Goal: Find specific page/section: Find specific page/section

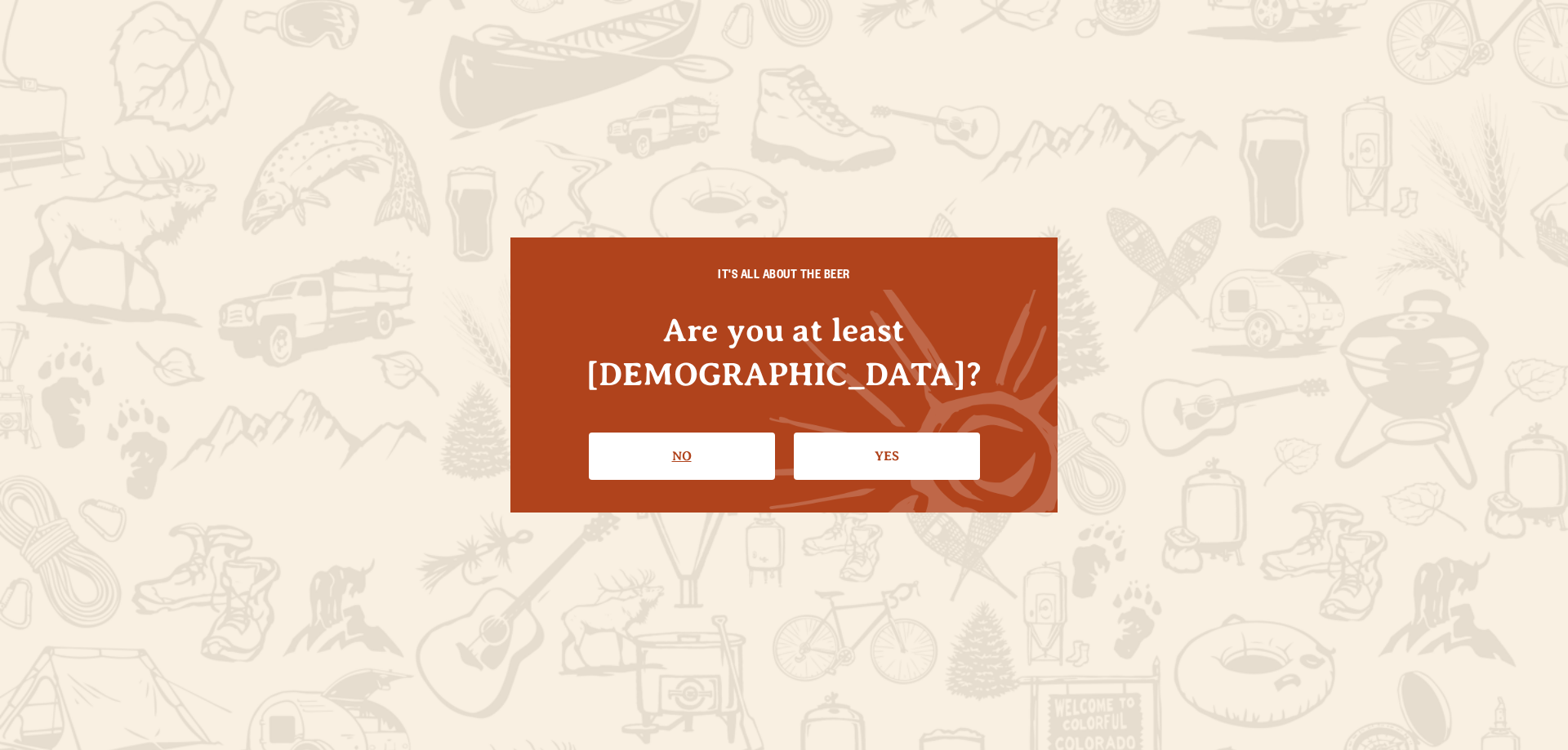
click at [655, 437] on link "No" at bounding box center [682, 456] width 186 height 48
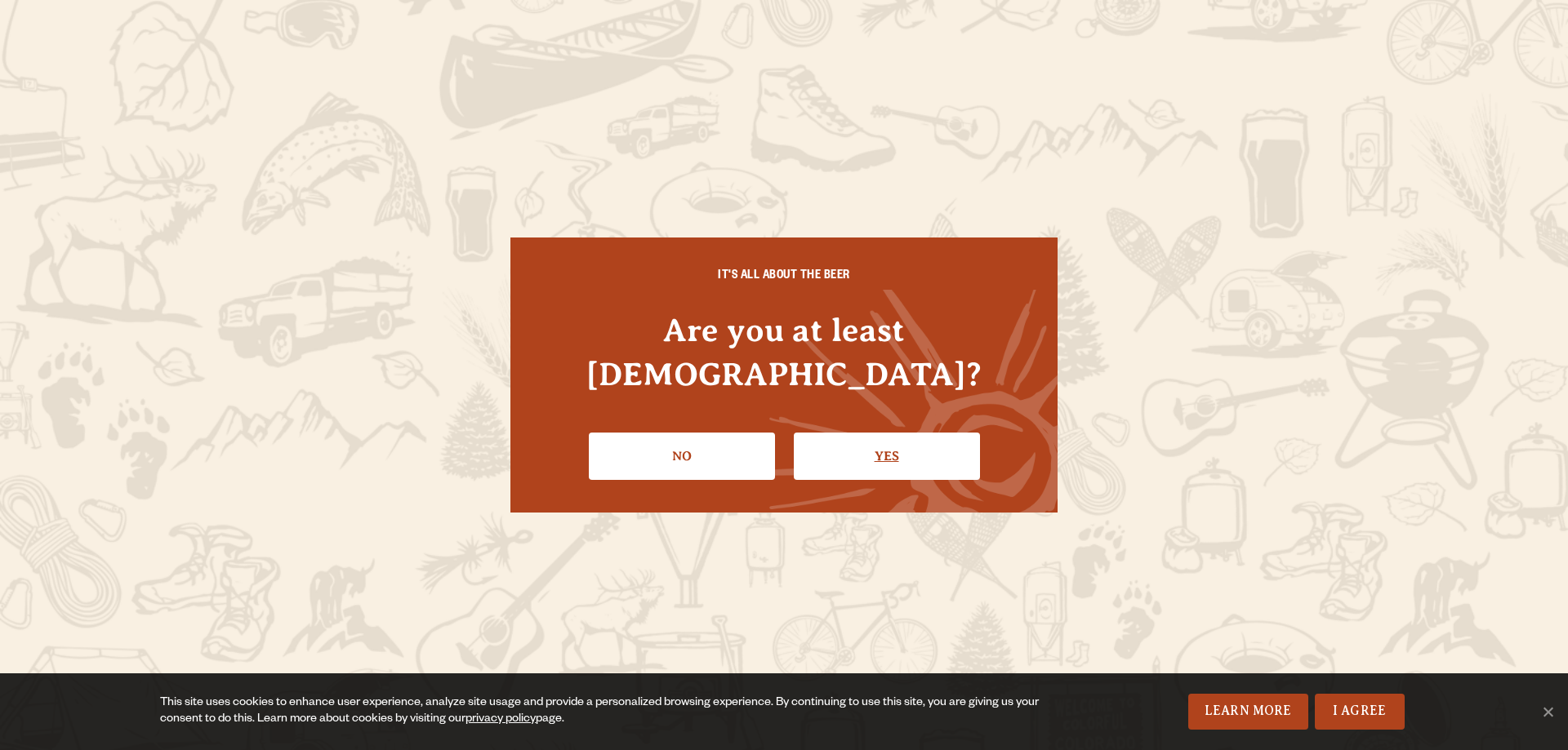
click at [908, 439] on link "Yes" at bounding box center [887, 456] width 186 height 48
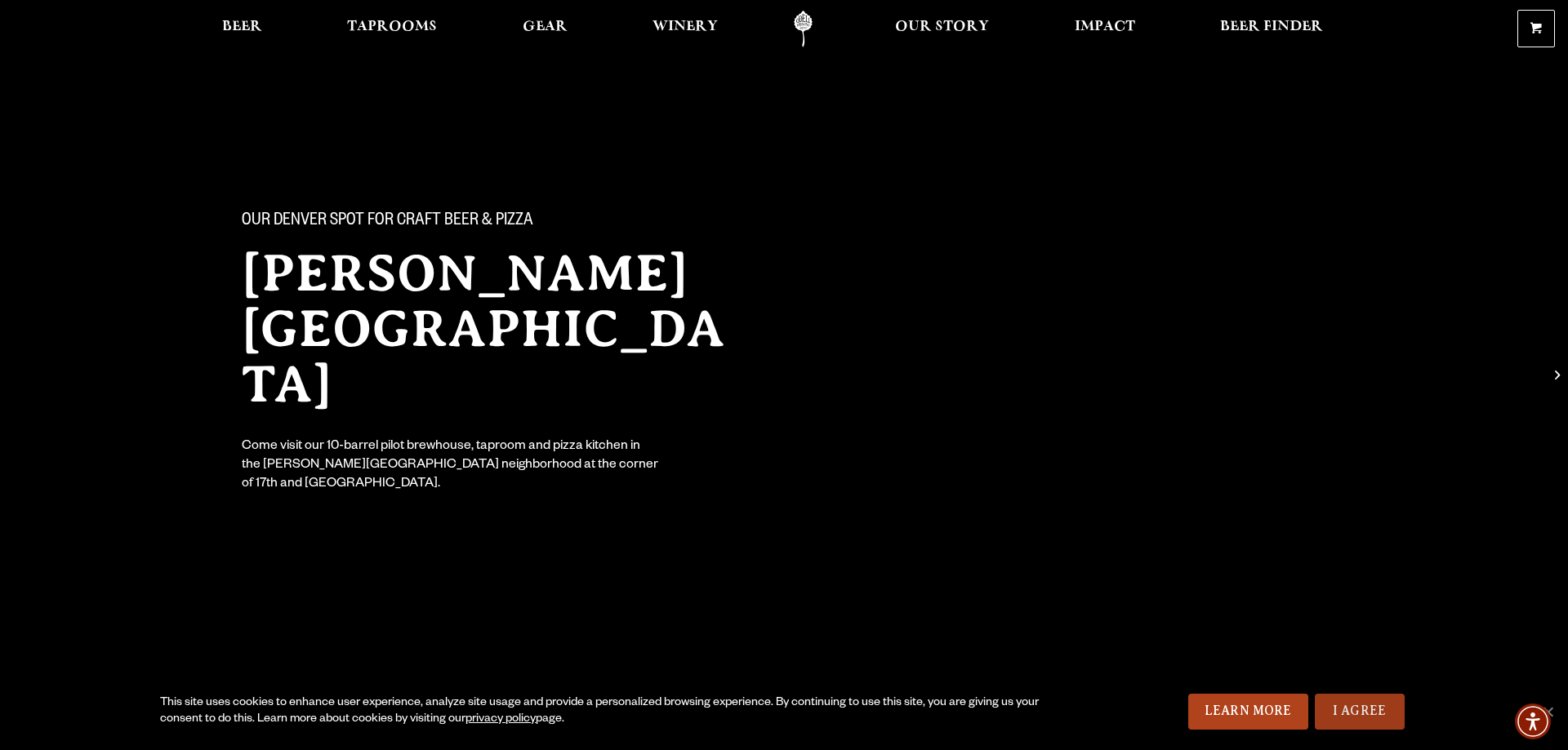
click at [1398, 709] on link "I Agree" at bounding box center [1360, 712] width 90 height 36
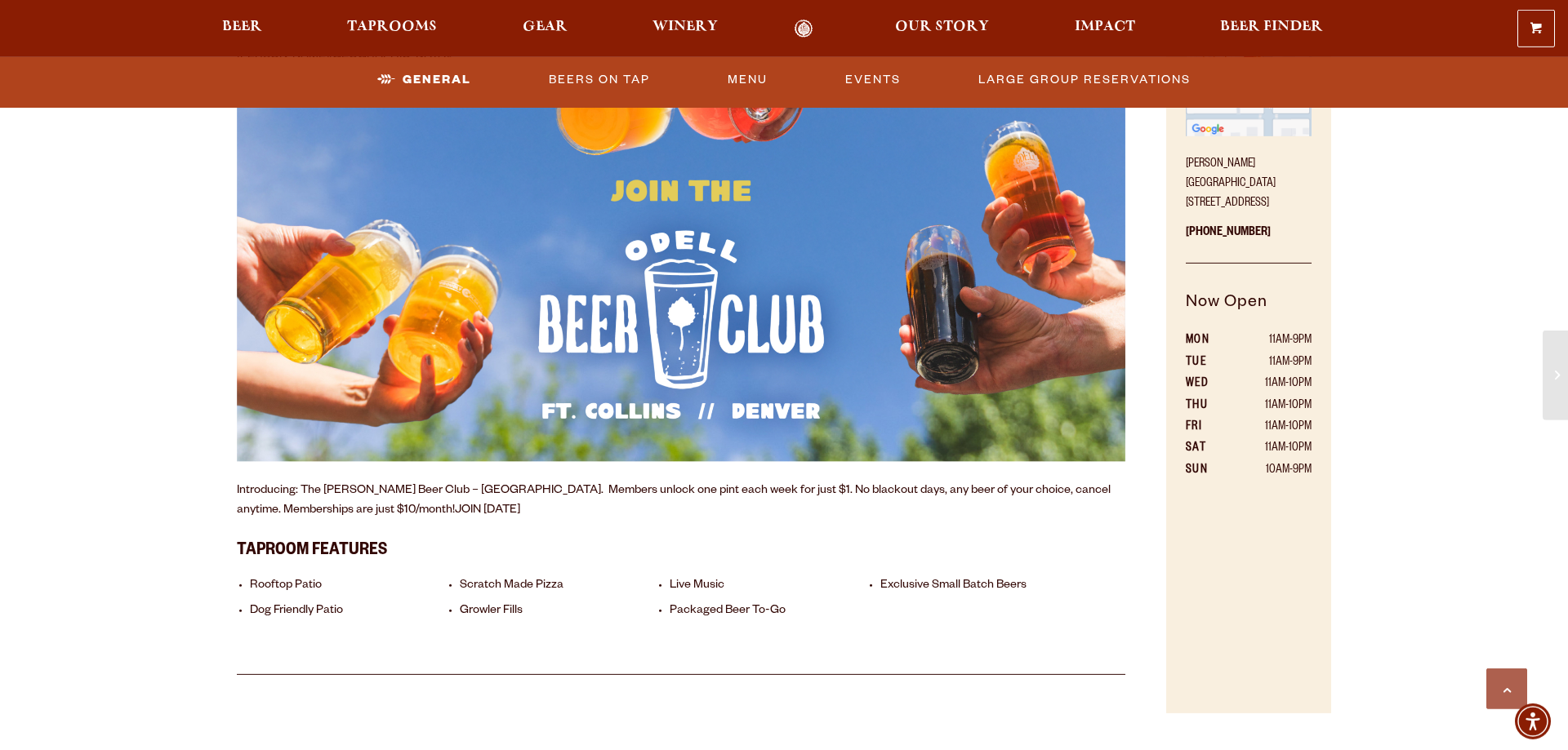
scroll to position [1000, 0]
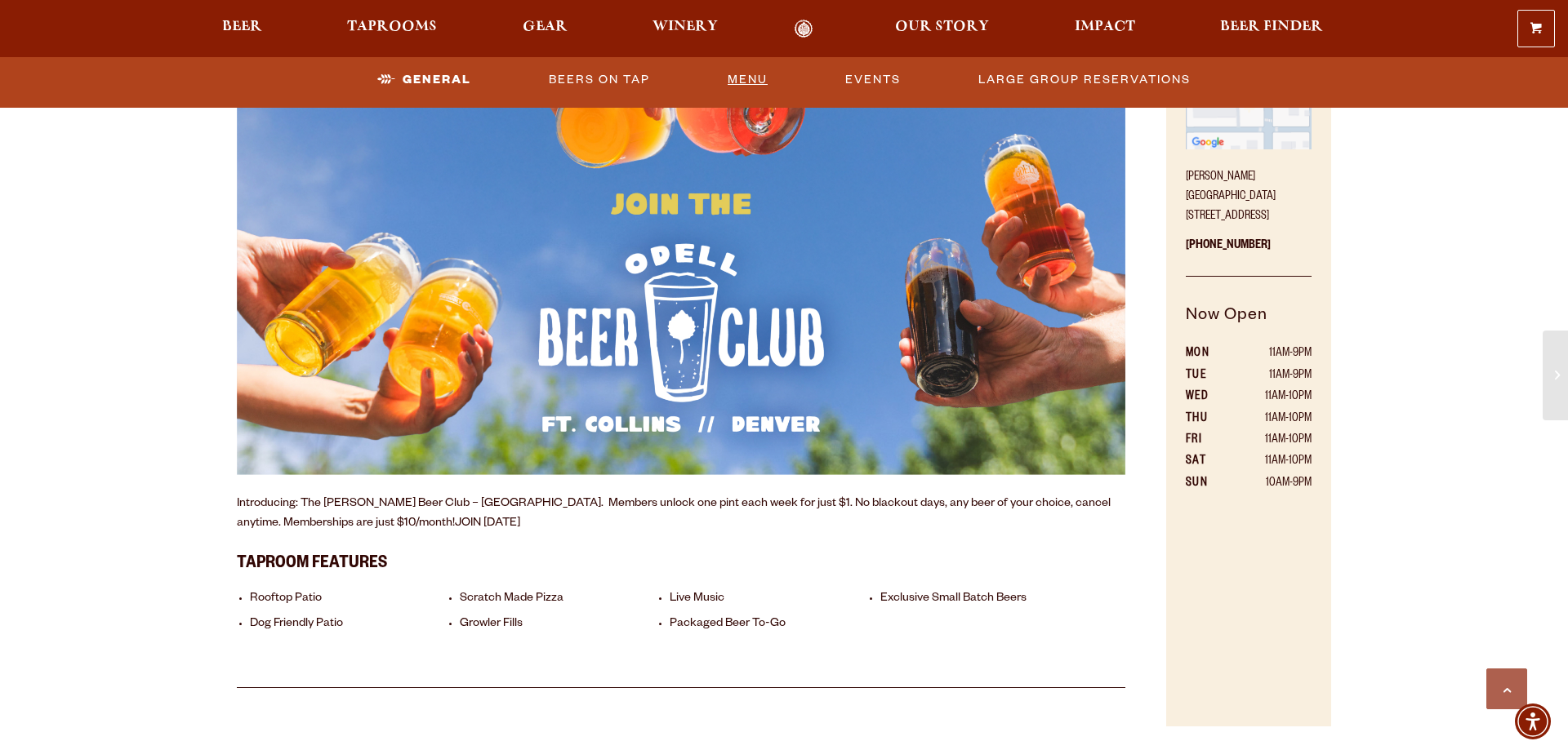
click at [726, 71] on link "Menu" at bounding box center [747, 80] width 53 height 38
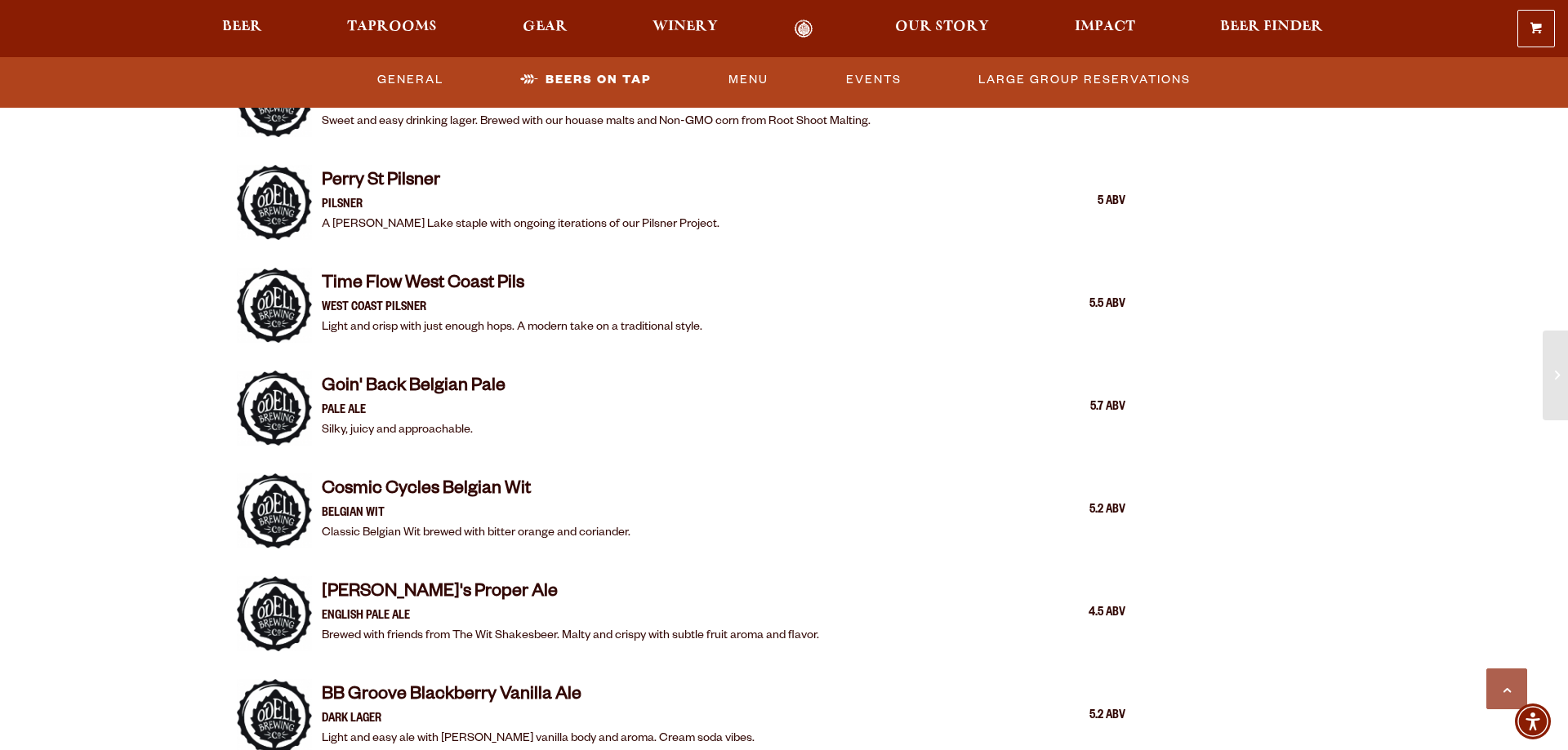
scroll to position [1415, 0]
